Goal: Task Accomplishment & Management: Use online tool/utility

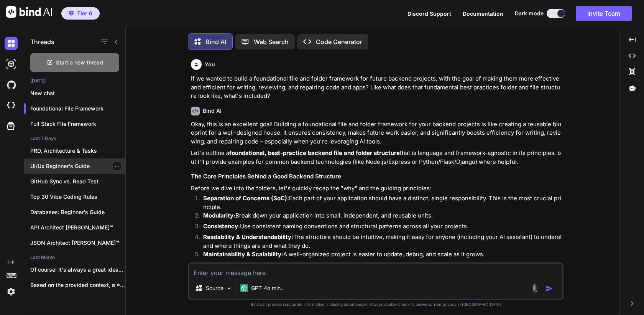
scroll to position [2331, 0]
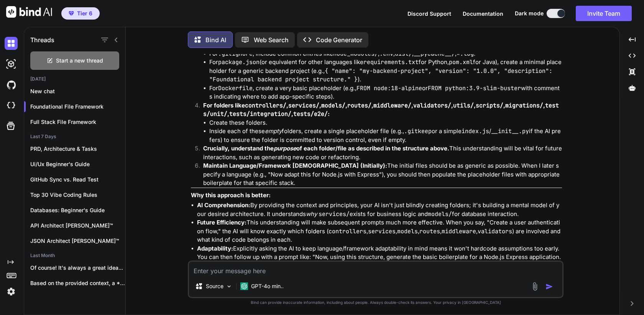
type textarea "x"
click at [12, 102] on img at bounding box center [11, 105] width 13 height 13
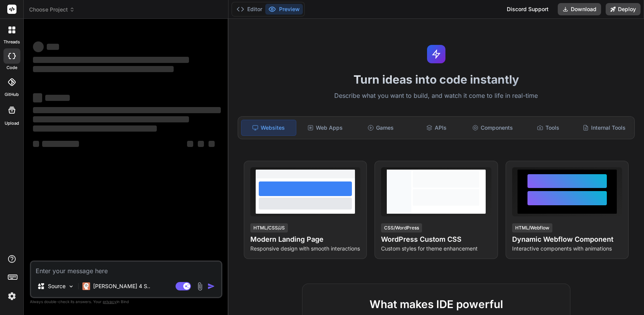
click at [62, 11] on span "Choose Project" at bounding box center [52, 10] width 46 height 8
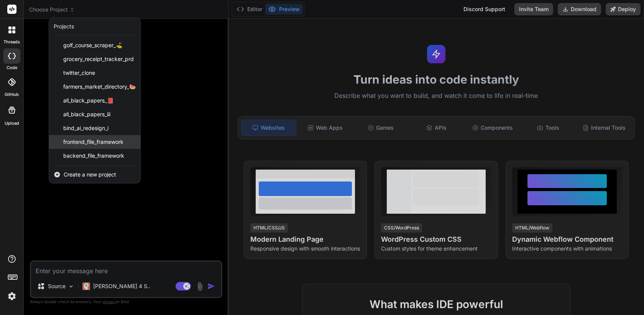
click at [102, 147] on div "frontend_file_framework" at bounding box center [94, 142] width 91 height 14
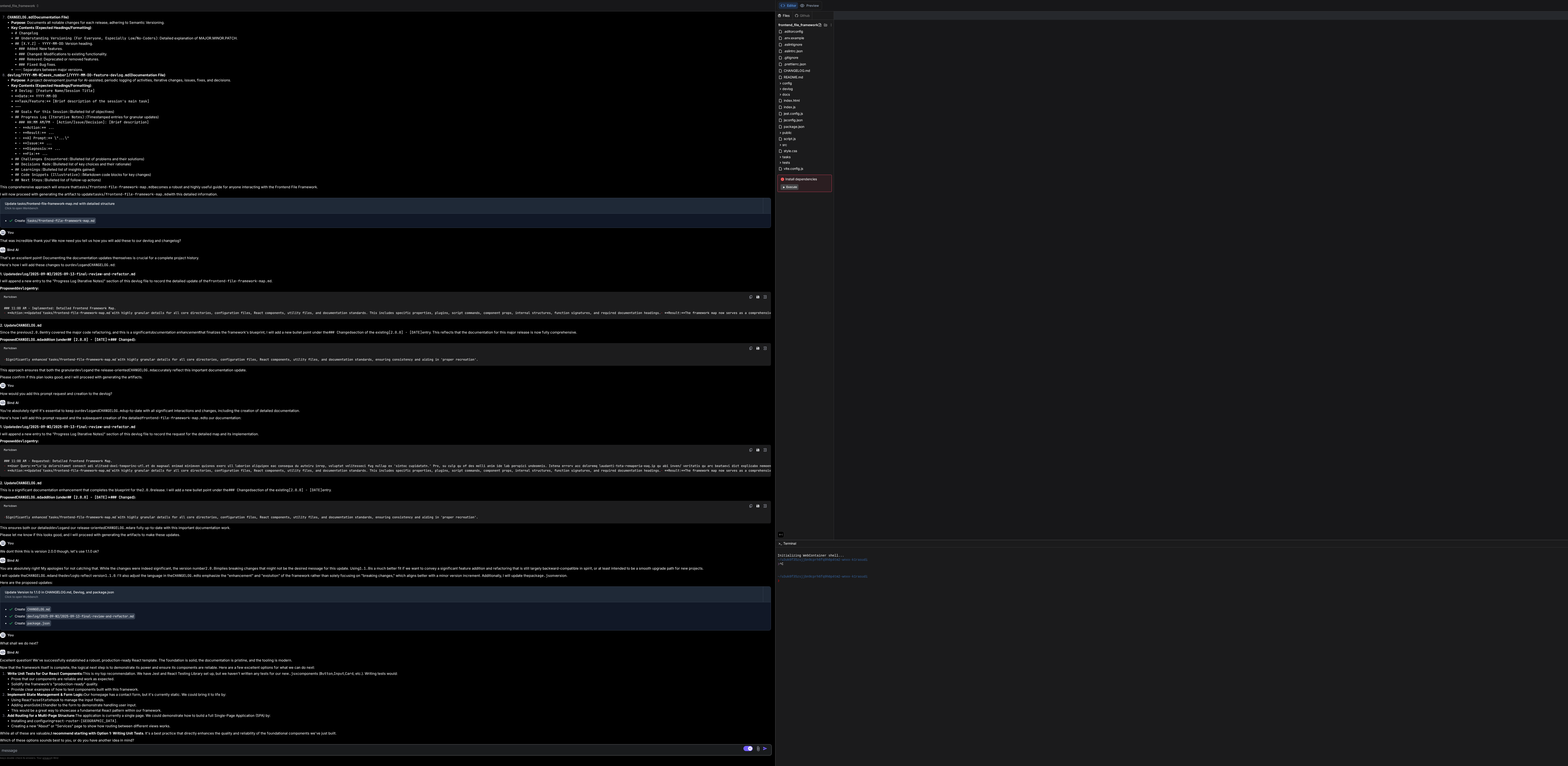
scroll to position [660, 0]
drag, startPoint x: 1106, startPoint y: 307, endPoint x: 104, endPoint y: 338, distance: 1002.5
click at [104, 191] on div "Bind AI Web Search Created with Pixso. Code Generator You Bind AI That's an exc…" at bounding box center [385, 389] width 781 height 754
drag, startPoint x: 668, startPoint y: 335, endPoint x: 193, endPoint y: 341, distance: 475.0
click at [193, 191] on div "Bind AI Web Search Created with Pixso. Code Generator You Bind AI That's an exc…" at bounding box center [385, 389] width 781 height 754
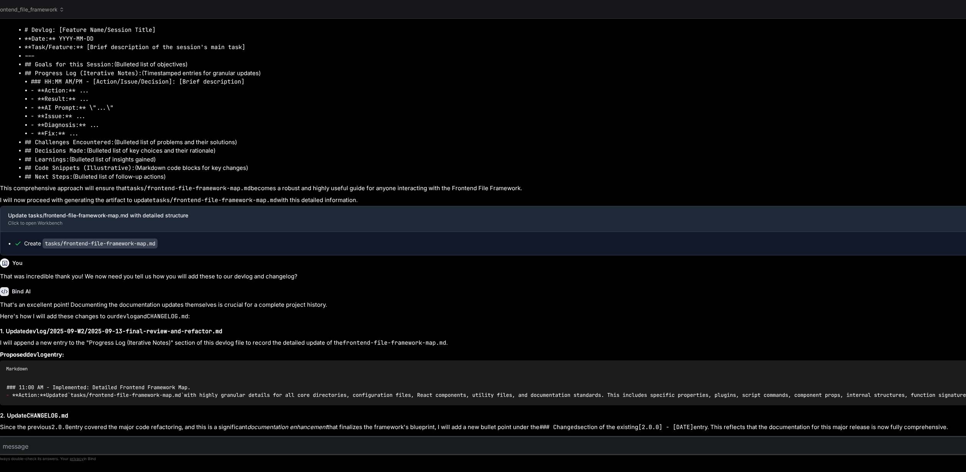
type textarea "x"
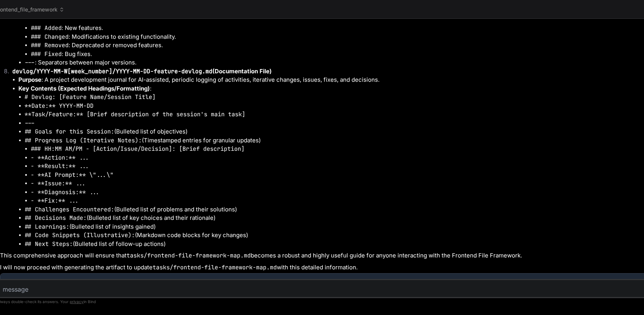
scroll to position [937, 0]
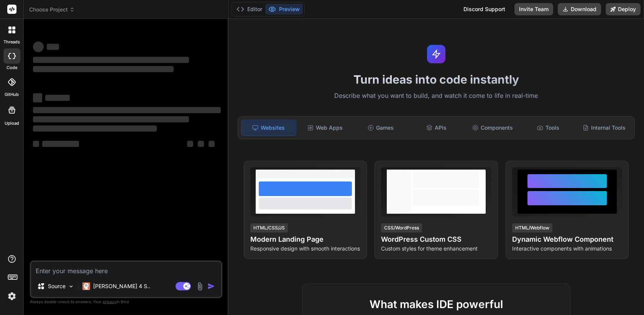
click at [68, 11] on span "Choose Project" at bounding box center [52, 10] width 46 height 8
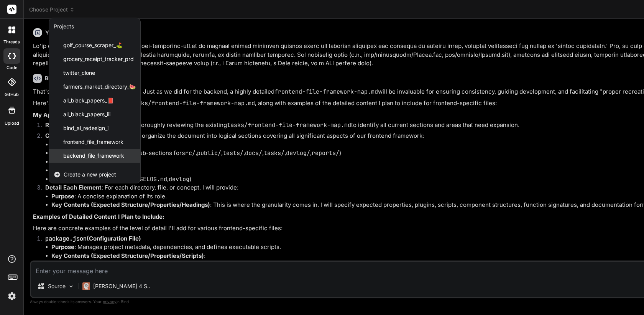
scroll to position [0, 27]
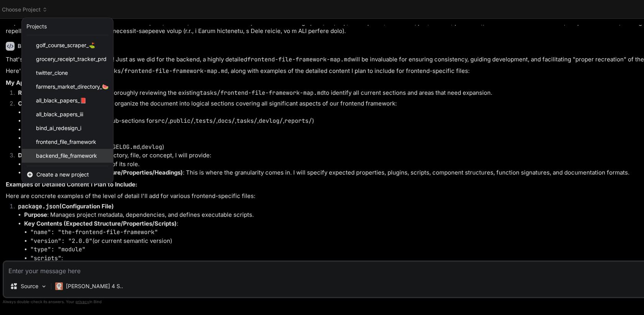
type textarea "x"
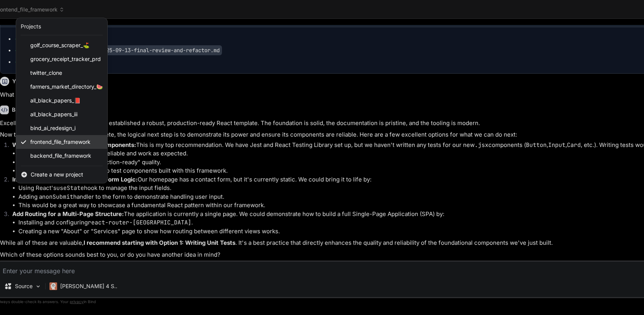
scroll to position [1950, 0]
click at [83, 146] on div "frontend_file_framework" at bounding box center [61, 142] width 91 height 14
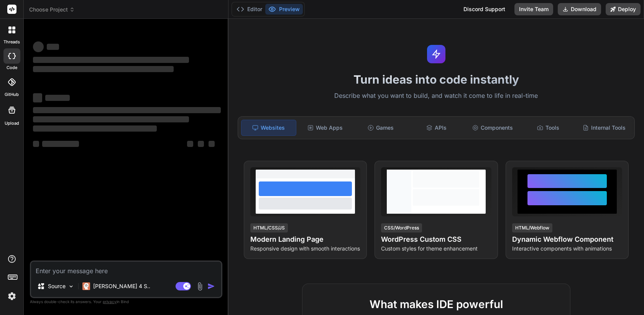
click at [12, 296] on img at bounding box center [11, 295] width 13 height 13
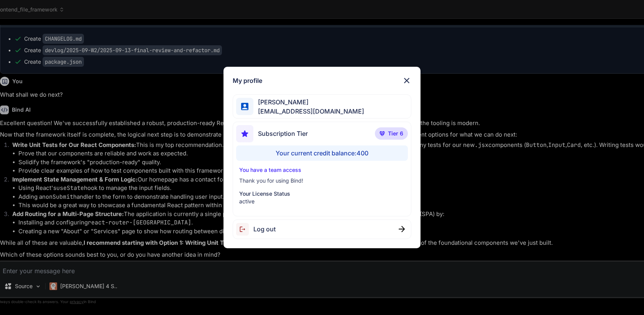
scroll to position [1950, 0]
drag, startPoint x: 330, startPoint y: 111, endPoint x: 258, endPoint y: 114, distance: 72.1
click at [258, 114] on div "[PERSON_NAME] [EMAIL_ADDRESS][DOMAIN_NAME]" at bounding box center [322, 106] width 178 height 24
copy span "[EMAIL_ADDRESS][DOMAIN_NAME]"
click at [407, 82] on img at bounding box center [406, 80] width 9 height 9
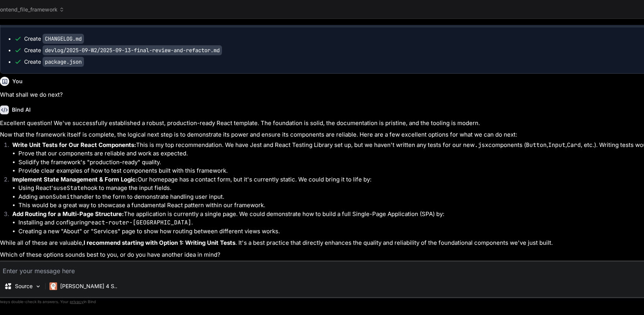
scroll to position [2020, 0]
click at [47, 11] on span "frontend_file_framework" at bounding box center [30, 10] width 68 height 8
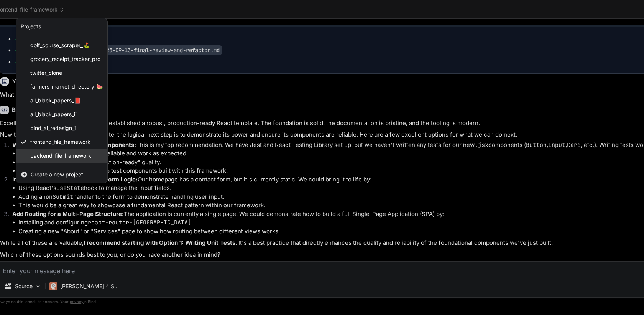
click at [51, 156] on span "backend_file_framework" at bounding box center [60, 156] width 61 height 8
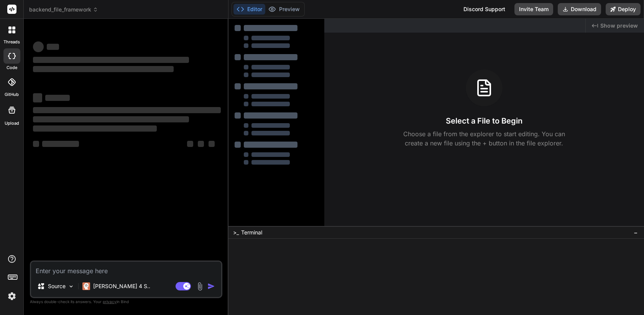
scroll to position [0, 0]
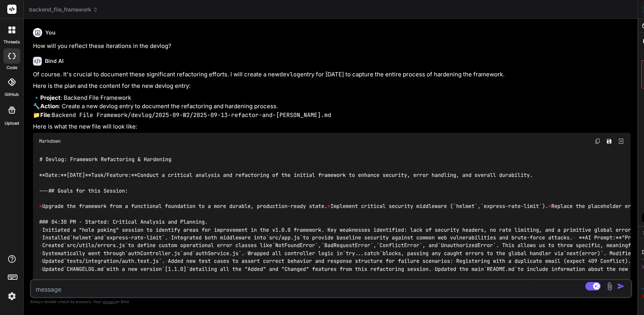
drag, startPoint x: 421, startPoint y: 108, endPoint x: 77, endPoint y: 117, distance: 343.6
click at [77, 117] on div "Bind AI Web Search Created with Pixso. Code Generator You How will you reflect …" at bounding box center [331, 167] width 614 height 296
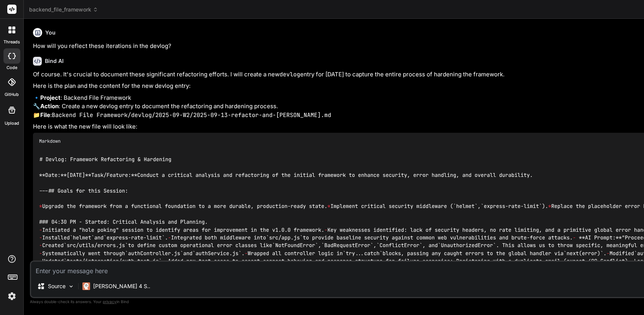
drag, startPoint x: 264, startPoint y: 133, endPoint x: 319, endPoint y: 133, distance: 54.0
click at [319, 133] on div "Bind AI Web Search Created with Pixso. Code Generator You How will you reflect …" at bounding box center [655, 167] width 1262 height 296
type textarea "x"
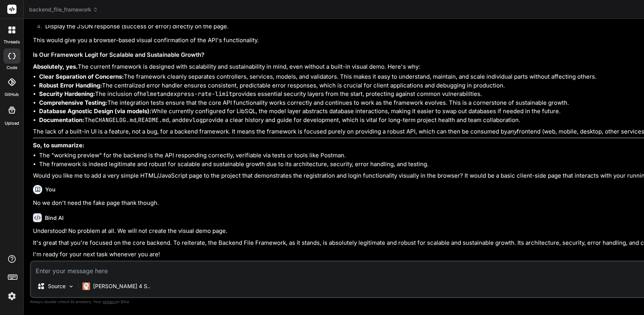
scroll to position [1561, 0]
type textarea "x"
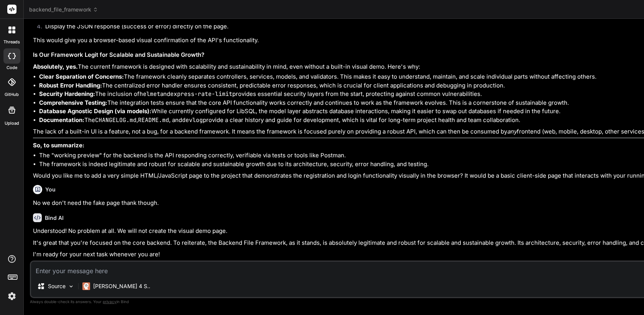
type textarea "- Implemented database configuration for LibSQL/[PERSON_NAME]. - Added a placeh…"
click at [75, 11] on span "backend_file_framework" at bounding box center [63, 10] width 69 height 8
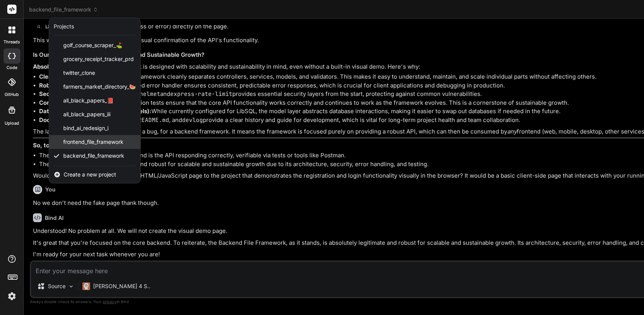
click at [79, 141] on span "frontend_file_framework" at bounding box center [93, 142] width 60 height 8
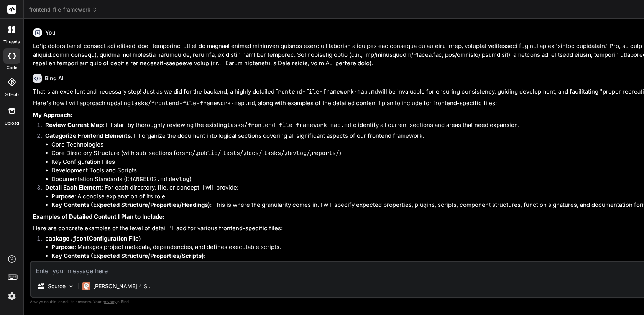
scroll to position [0, 0]
click at [10, 301] on img at bounding box center [11, 295] width 13 height 13
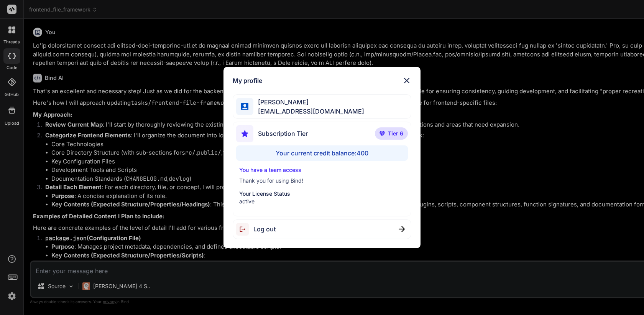
click at [272, 226] on span "Log out" at bounding box center [264, 228] width 22 height 9
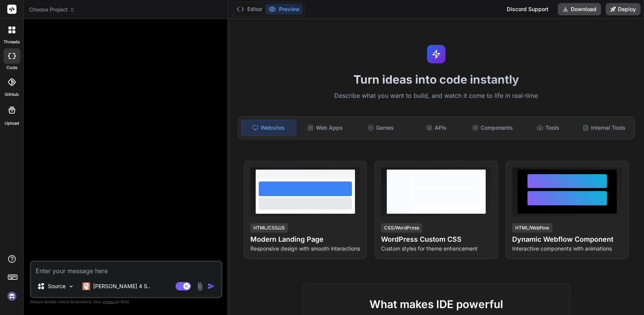
type textarea "x"
